Goal: Contribute content: Contribute content

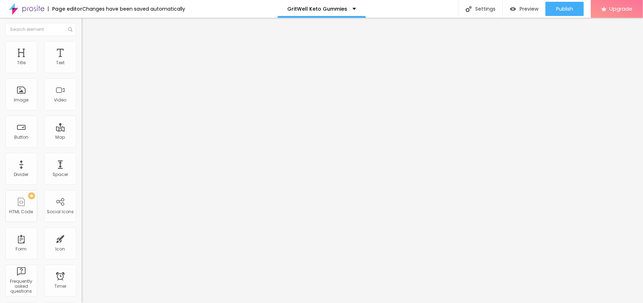
click at [82, 61] on span "Add image" at bounding box center [96, 58] width 29 height 6
click at [82, 42] on img at bounding box center [85, 44] width 6 height 6
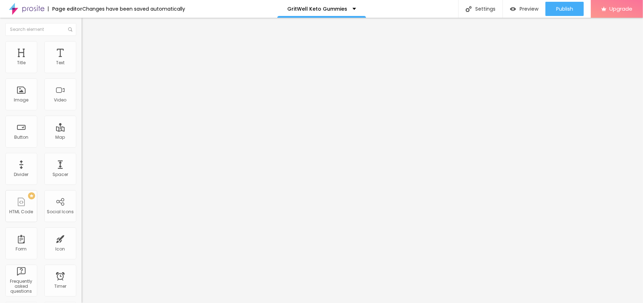
click at [82, 42] on img at bounding box center [85, 44] width 6 height 6
type input "95"
type input "90"
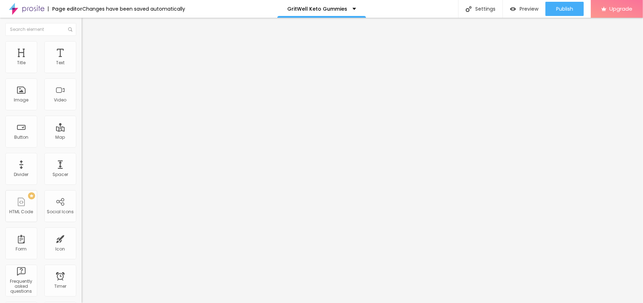
type input "85"
type input "80"
type input "75"
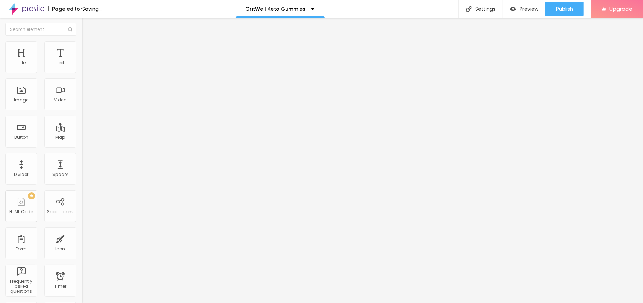
type input "75"
type input "70"
type input "65"
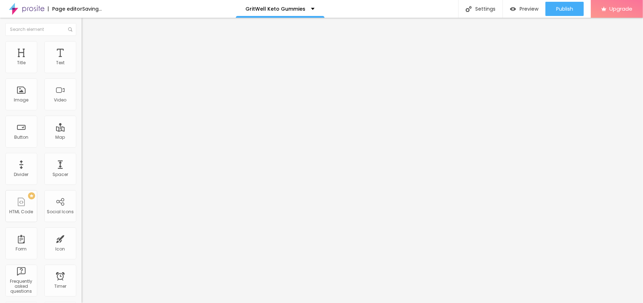
type input "60"
type input "55"
type input "50"
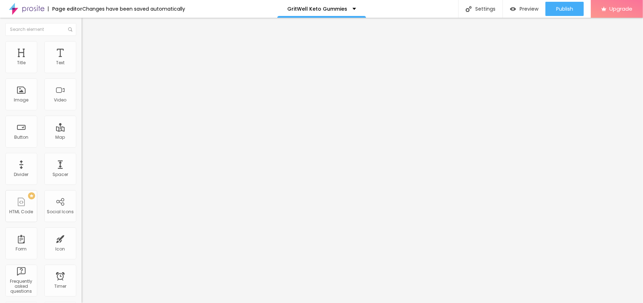
drag, startPoint x: 73, startPoint y: 77, endPoint x: 36, endPoint y: 76, distance: 37.3
type input "50"
click at [82, 73] on input "range" at bounding box center [105, 70] width 46 height 6
click at [82, 41] on li "Content" at bounding box center [123, 37] width 82 height 7
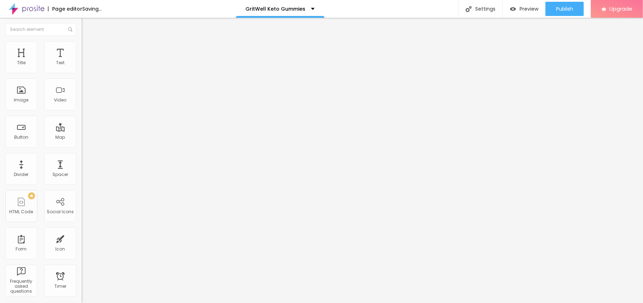
click at [82, 41] on li "Content" at bounding box center [123, 37] width 82 height 7
click at [82, 72] on input "text" at bounding box center [124, 68] width 85 height 7
paste input "GritWell Keto Gummies"
type input "GritWell Keto Gummies"
click at [82, 145] on input "https://" at bounding box center [124, 141] width 85 height 7
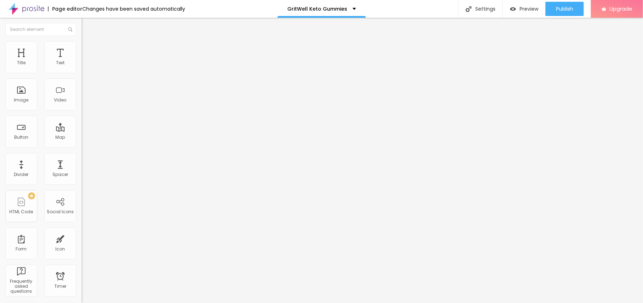
click at [82, 145] on input "https://" at bounding box center [124, 141] width 85 height 7
paste input "[DOMAIN_NAME][URL]"
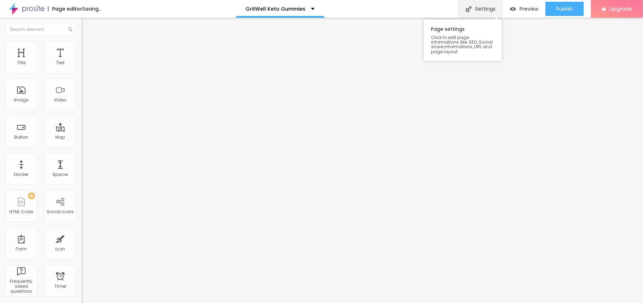
scroll to position [0, 43]
type input "[URL][DOMAIN_NAME]"
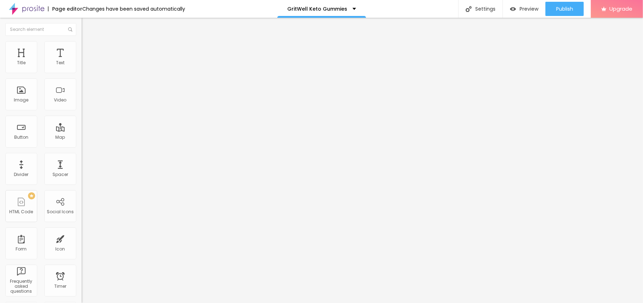
click at [82, 47] on ul "Content Style Advanced" at bounding box center [123, 44] width 82 height 21
click at [82, 46] on li "Style" at bounding box center [123, 44] width 82 height 7
type input "45"
drag, startPoint x: 37, startPoint y: 76, endPoint x: 32, endPoint y: 77, distance: 5.4
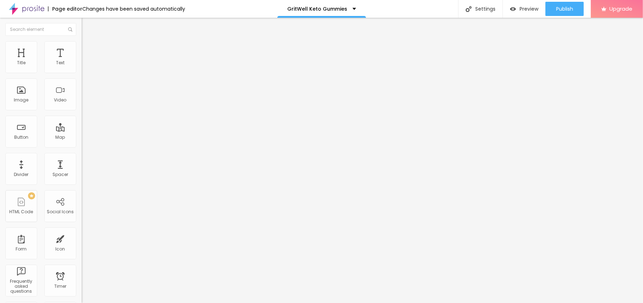
type input "45"
click at [82, 73] on input "range" at bounding box center [105, 70] width 46 height 6
type input "40"
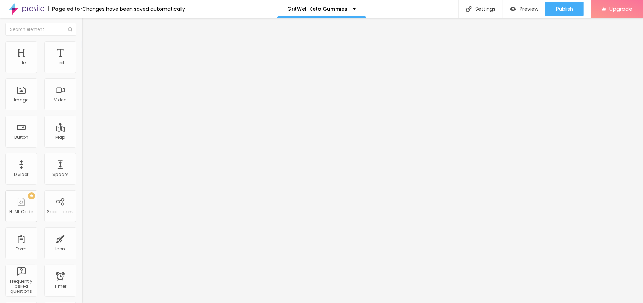
click at [82, 73] on input "range" at bounding box center [105, 70] width 46 height 6
drag, startPoint x: 35, startPoint y: 75, endPoint x: 0, endPoint y: 75, distance: 34.8
click at [82, 75] on div "Text Click me Align Size Default Small Default Big Link URL https:// Open in ne…" at bounding box center [123, 106] width 82 height 103
paste input "😍👇SHOP NOW😍👇"
type input "😍👇SHOP NOW😍👇"
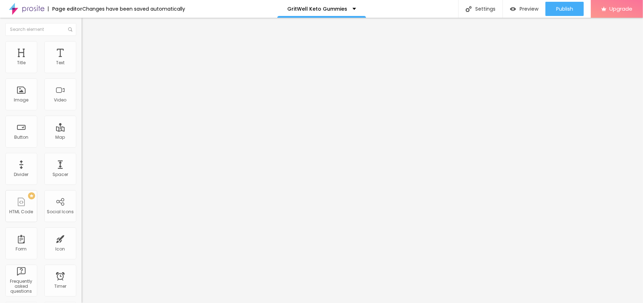
click at [82, 141] on div "URL https://" at bounding box center [123, 143] width 82 height 17
click at [82, 143] on input "https://" at bounding box center [124, 142] width 85 height 7
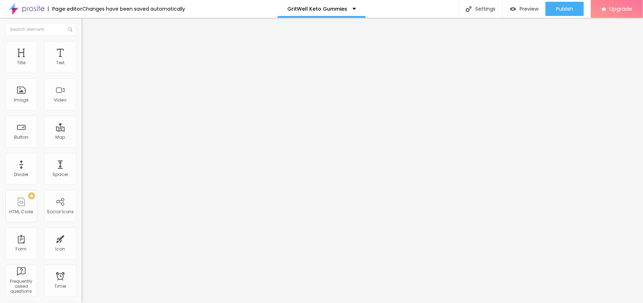
click at [82, 143] on input "https://" at bounding box center [124, 142] width 85 height 7
paste input "[DOMAIN_NAME][URL]"
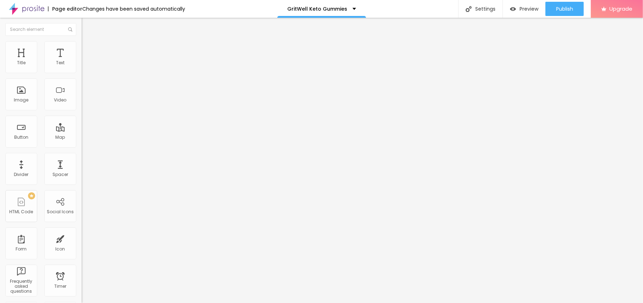
type input "[URL][DOMAIN_NAME]"
click at [82, 68] on button "button" at bounding box center [87, 64] width 10 height 7
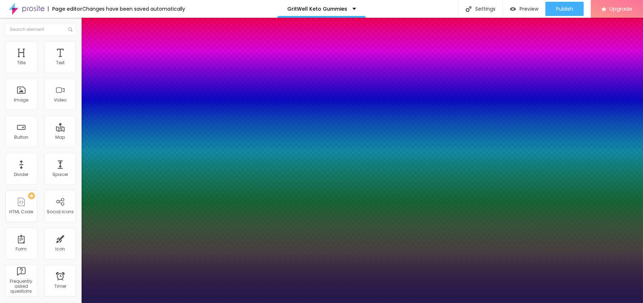
type input "1"
type input "10"
type input "1"
type input "15"
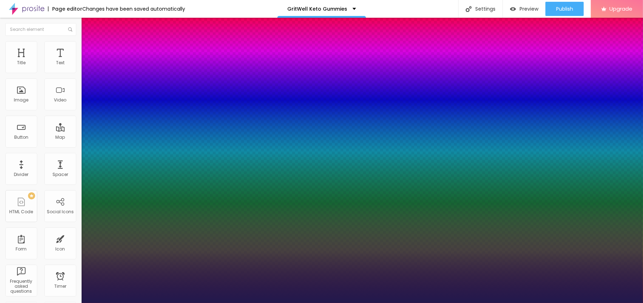
type input "15"
type input "1"
type input "17"
type input "1"
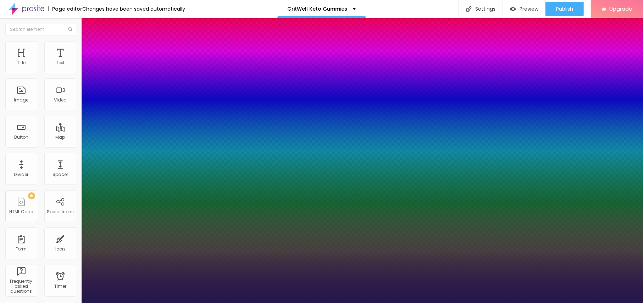
drag, startPoint x: 93, startPoint y: 121, endPoint x: 97, endPoint y: 121, distance: 4.3
type input "20"
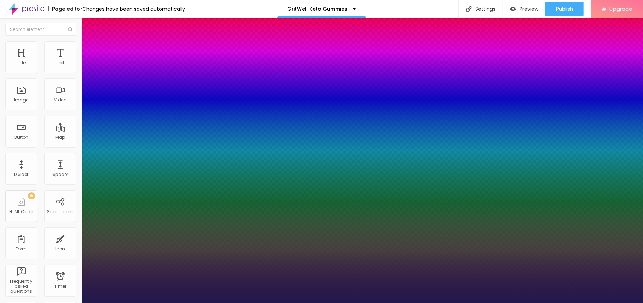
type input "1"
type input "21"
type input "1"
type input "21"
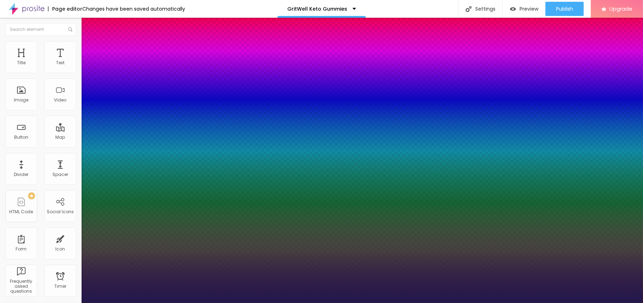
click at [280, 303] on div at bounding box center [321, 303] width 643 height 0
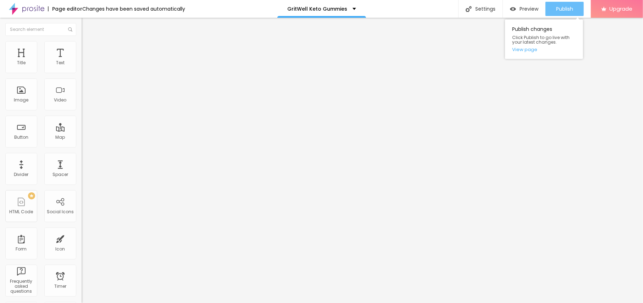
click at [564, 11] on span "Publish" at bounding box center [564, 9] width 17 height 6
click at [521, 49] on link "View page" at bounding box center [544, 49] width 64 height 5
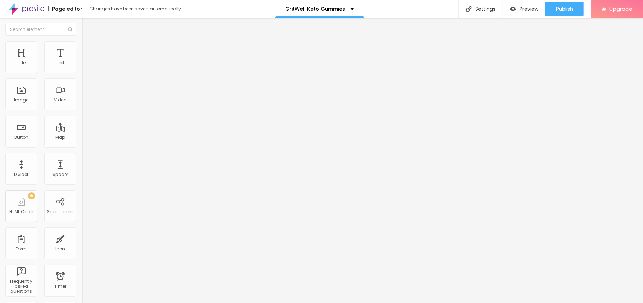
click at [82, 61] on span "Add image" at bounding box center [96, 58] width 29 height 6
click at [82, 47] on li "Style" at bounding box center [123, 44] width 82 height 7
type input "90"
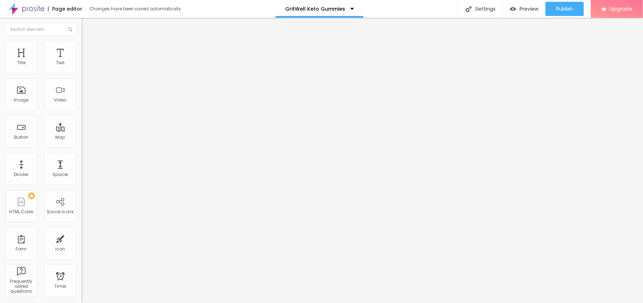
type input "90"
type input "85"
type input "80"
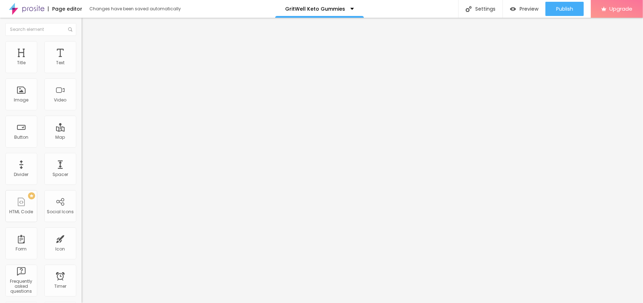
type input "75"
type input "70"
type input "65"
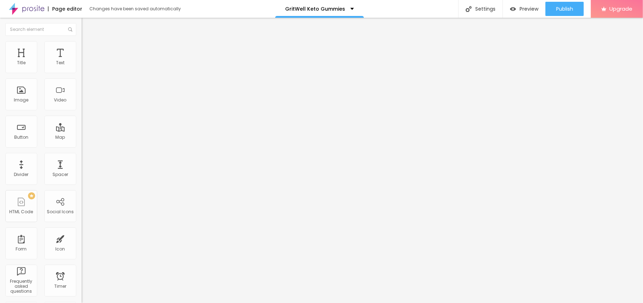
type input "65"
type input "60"
type input "55"
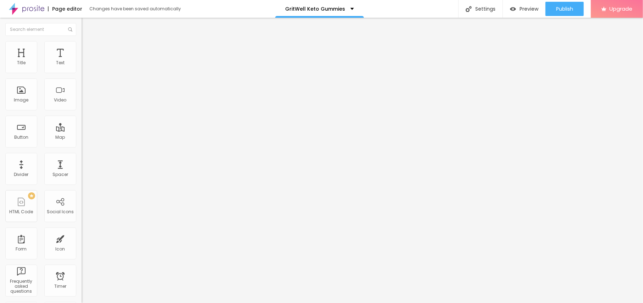
type input "50"
type input "45"
type input "40"
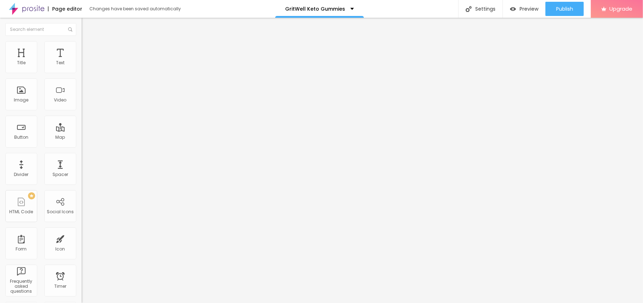
type input "40"
type input "35"
type input "30"
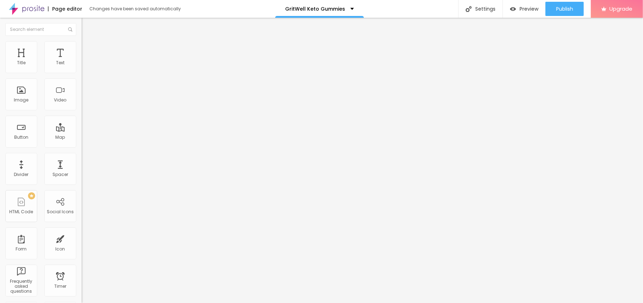
type input "35"
drag, startPoint x: 73, startPoint y: 76, endPoint x: 26, endPoint y: 74, distance: 47.2
type input "35"
click at [82, 73] on input "range" at bounding box center [105, 70] width 46 height 6
click at [82, 39] on li "Content" at bounding box center [123, 37] width 82 height 7
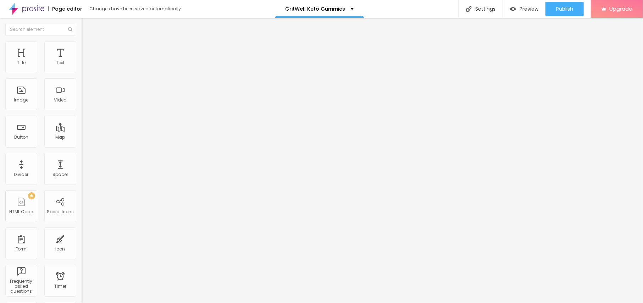
drag, startPoint x: 19, startPoint y: 123, endPoint x: 33, endPoint y: 123, distance: 13.8
click at [82, 72] on input "text" at bounding box center [124, 68] width 85 height 7
paste input "GritWell Keto Gummies"
type input "GritWell Keto Gummies"
click at [82, 162] on div "Change image Image description (Alt) GritWell Keto Gummies Align Aspect Ratio O…" at bounding box center [123, 108] width 82 height 107
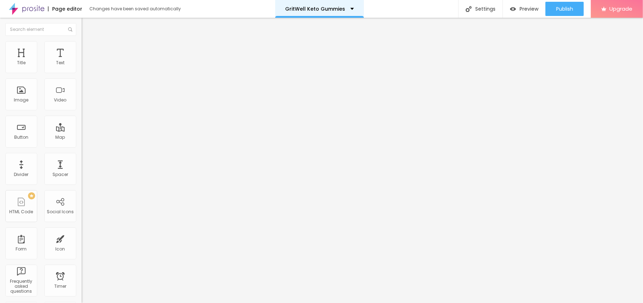
paste input "[URL][DOMAIN_NAME]"
type input "[URL][DOMAIN_NAME]"
drag, startPoint x: 39, startPoint y: 76, endPoint x: 0, endPoint y: 75, distance: 38.7
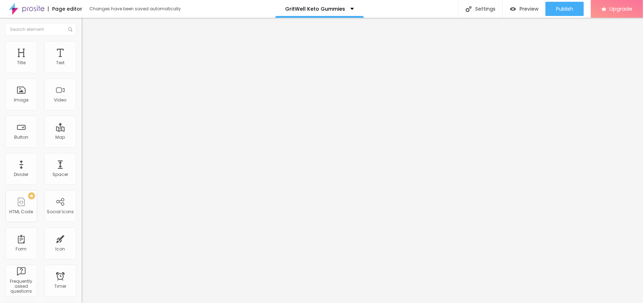
click at [82, 75] on div "Text Click me Align Size Default Small Default Big Link URL https:// Open in ne…" at bounding box center [123, 106] width 82 height 103
paste input "😍👇SHOP NOW😍👇"
type input "😍👇SHOP NOW😍👇"
click at [82, 146] on input "https://" at bounding box center [124, 142] width 85 height 7
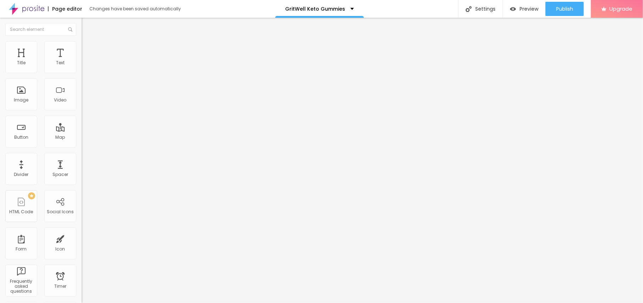
click at [82, 146] on input "https://" at bounding box center [124, 142] width 85 height 7
paste input "[DOMAIN_NAME][URL]"
type input "[URL][DOMAIN_NAME]"
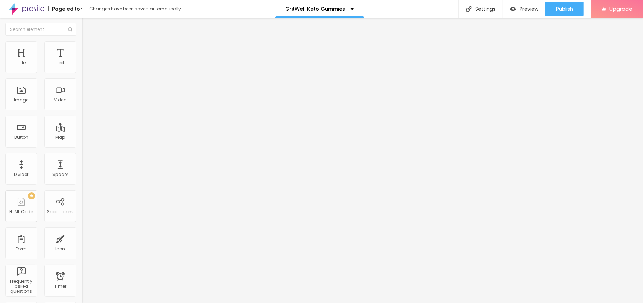
scroll to position [0, 0]
click at [82, 68] on button "button" at bounding box center [87, 63] width 10 height 7
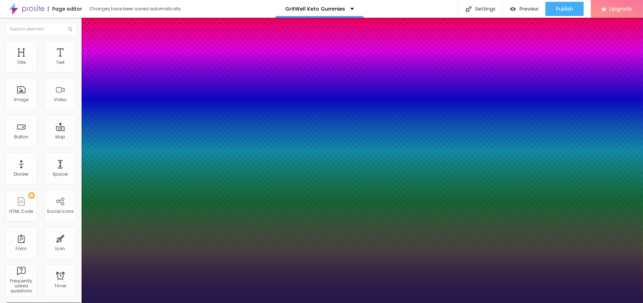
type input "1"
type input "14"
type input "1"
type input "23"
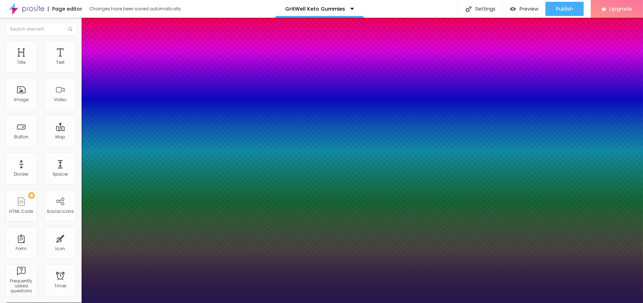
type input "23"
type input "1"
type input "22"
type input "1"
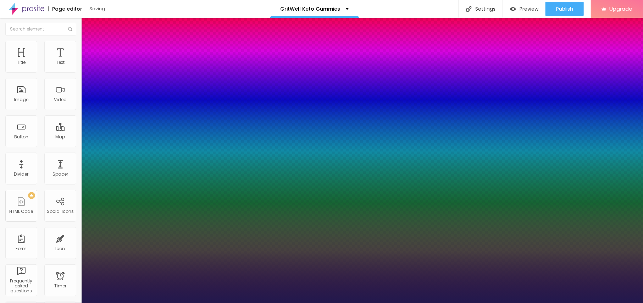
type input "21"
type input "1"
type input "23"
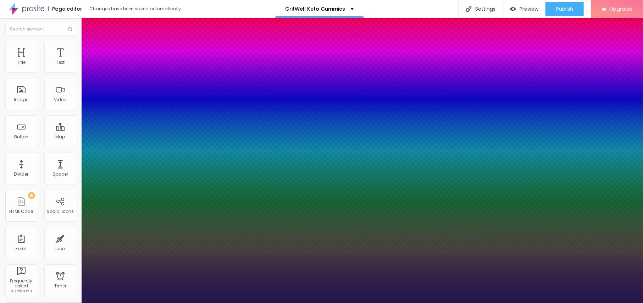
type input "1"
drag, startPoint x: 95, startPoint y: 118, endPoint x: 100, endPoint y: 120, distance: 5.1
type input "23"
click at [266, 303] on div at bounding box center [321, 303] width 643 height 0
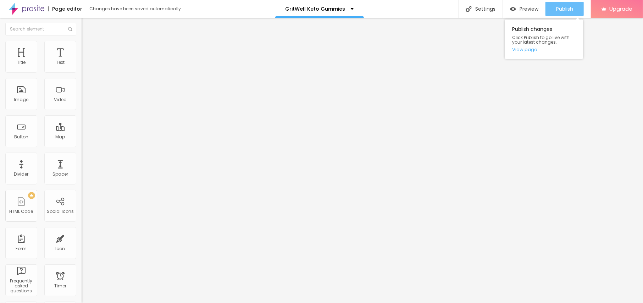
click at [561, 11] on span "Publish" at bounding box center [564, 9] width 17 height 6
click at [521, 55] on div "Publish changes Click Publish to go live with your latest changes. View page" at bounding box center [544, 39] width 78 height 39
click at [527, 45] on div "Publish changes Click Publish to go live with your latest changes. View page" at bounding box center [544, 39] width 78 height 39
click at [525, 48] on link "View page" at bounding box center [544, 49] width 64 height 5
